Goal: Task Accomplishment & Management: Complete application form

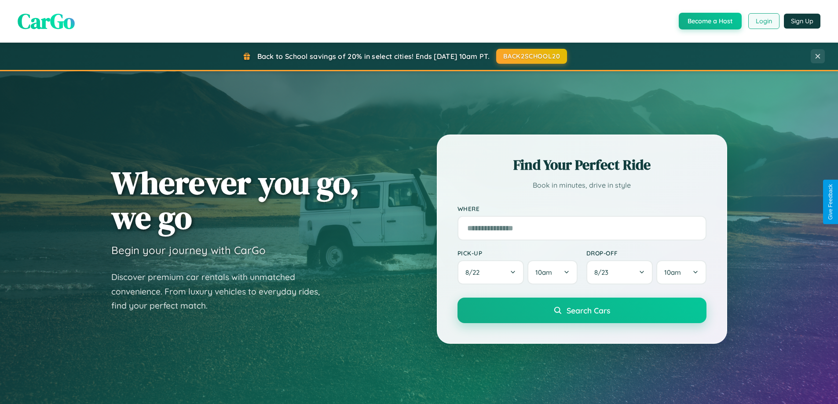
click at [763, 21] on button "Login" at bounding box center [763, 21] width 31 height 16
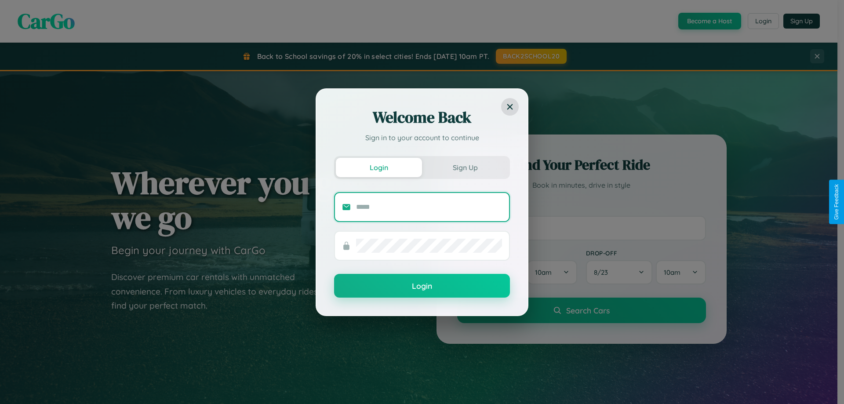
click at [429, 207] on input "text" at bounding box center [429, 207] width 146 height 14
type input "**********"
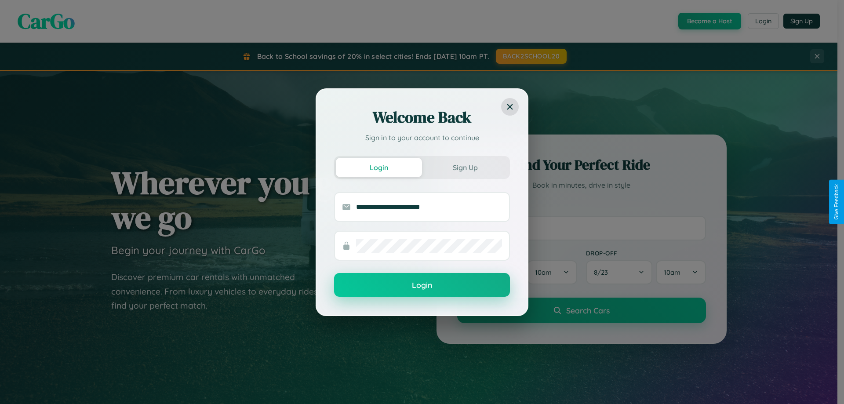
click at [422, 285] on button "Login" at bounding box center [422, 285] width 176 height 24
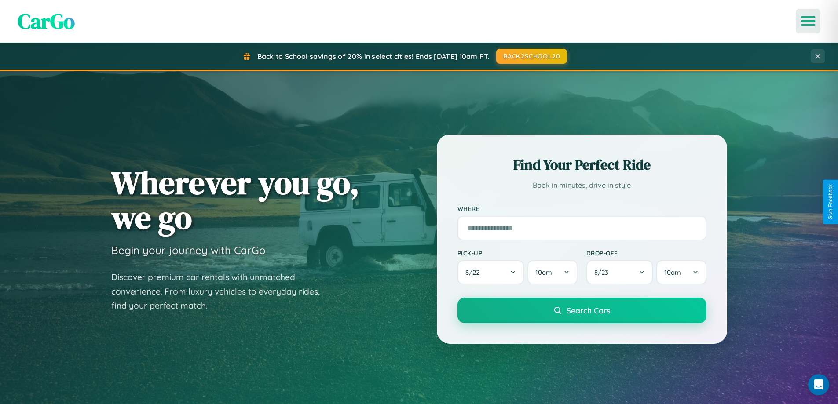
click at [808, 21] on icon "Open menu" at bounding box center [808, 21] width 13 height 8
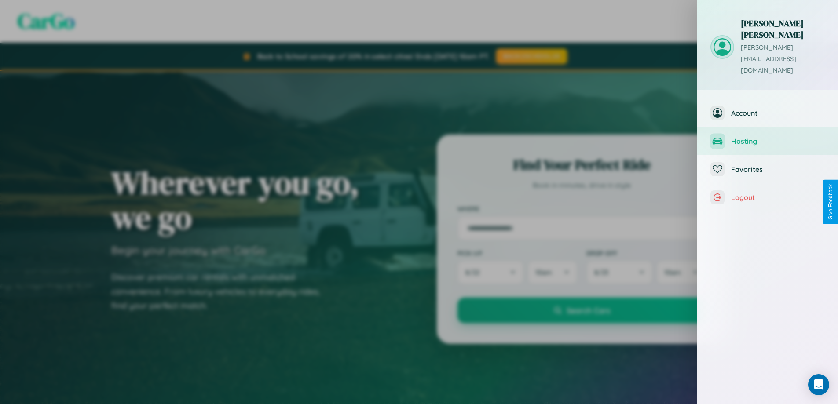
click at [767, 137] on span "Hosting" at bounding box center [778, 141] width 94 height 9
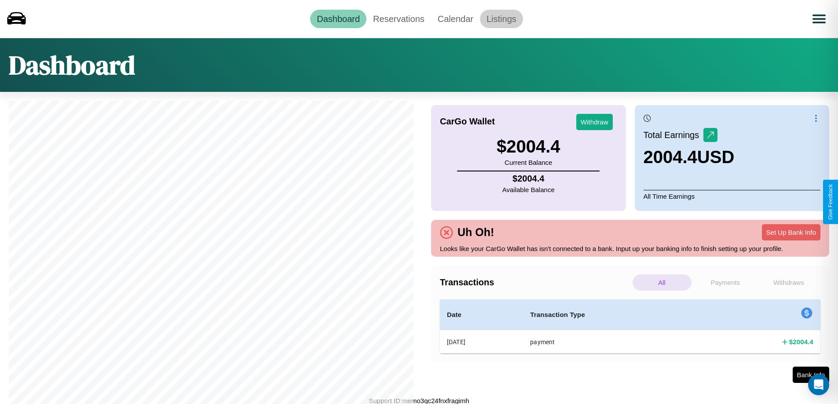
click at [501, 18] on link "Listings" at bounding box center [501, 19] width 43 height 18
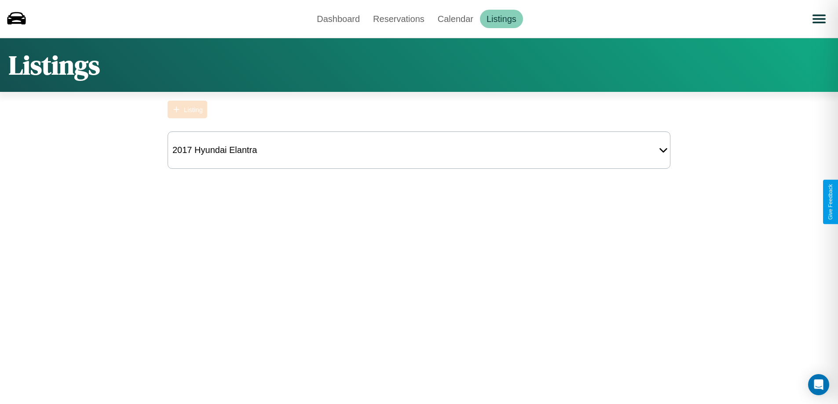
click at [187, 109] on div "Listing" at bounding box center [193, 109] width 19 height 7
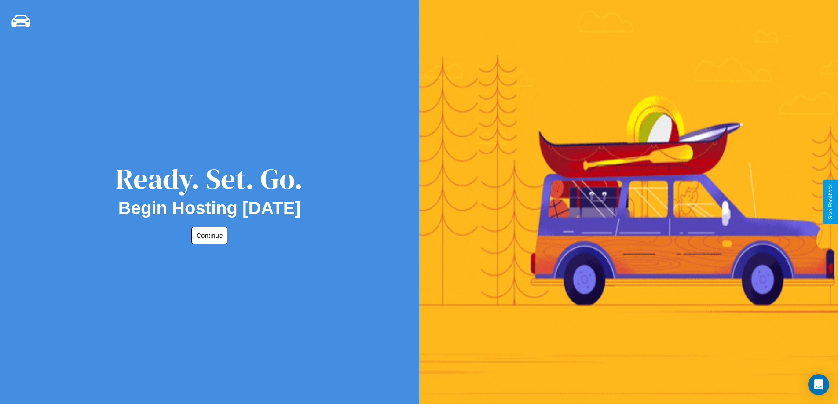
click at [208, 235] on button "Continue" at bounding box center [209, 235] width 36 height 17
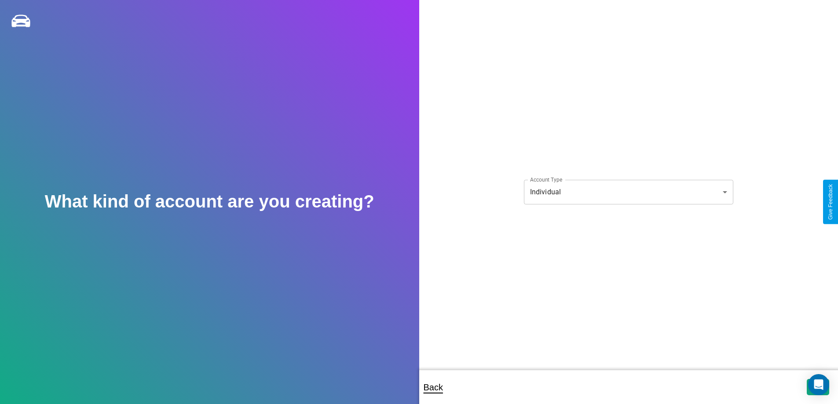
click at [628, 192] on body "**********" at bounding box center [419, 208] width 838 height 416
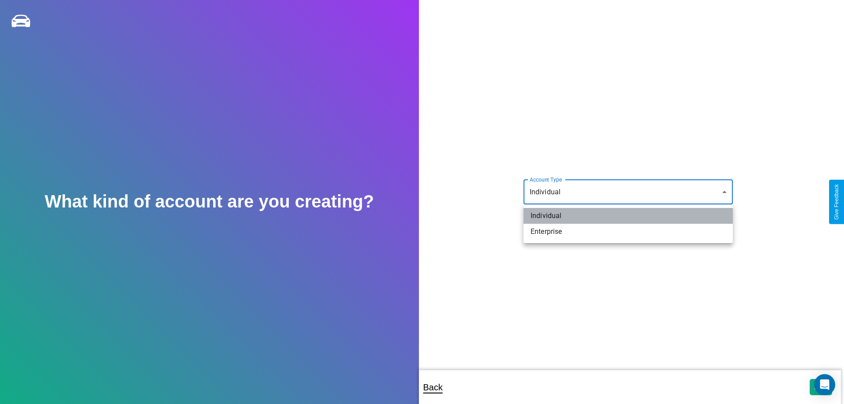
click at [628, 216] on li "Individual" at bounding box center [628, 216] width 209 height 16
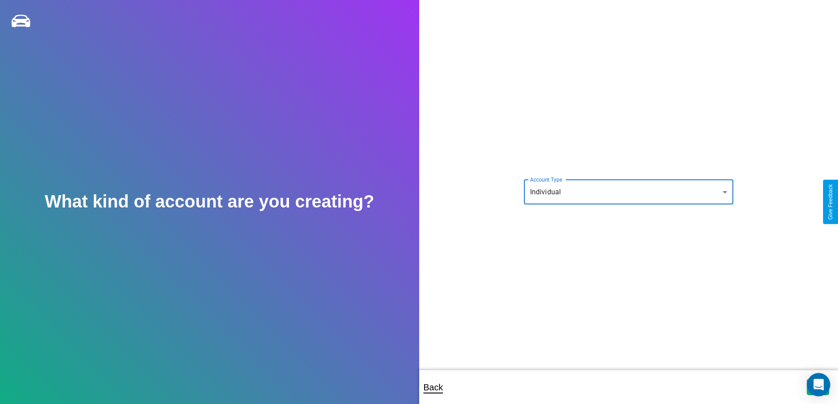
click at [817, 387] on icon "Open Intercom Messenger" at bounding box center [818, 384] width 10 height 11
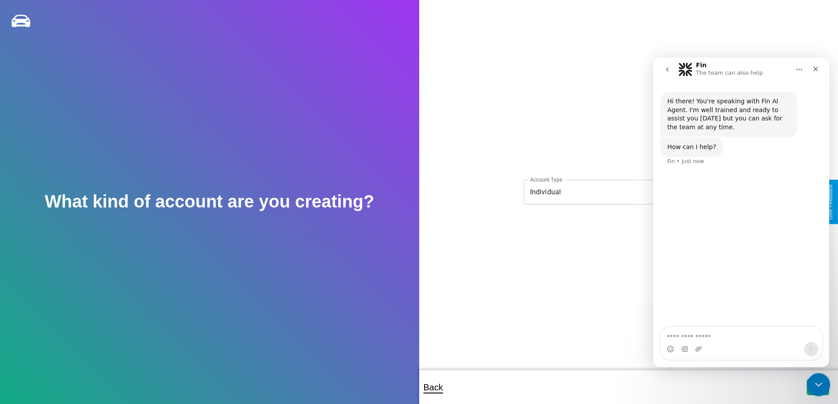
click at [816, 385] on icon "Close Intercom Messenger" at bounding box center [817, 383] width 11 height 11
